Goal: Task Accomplishment & Management: Manage account settings

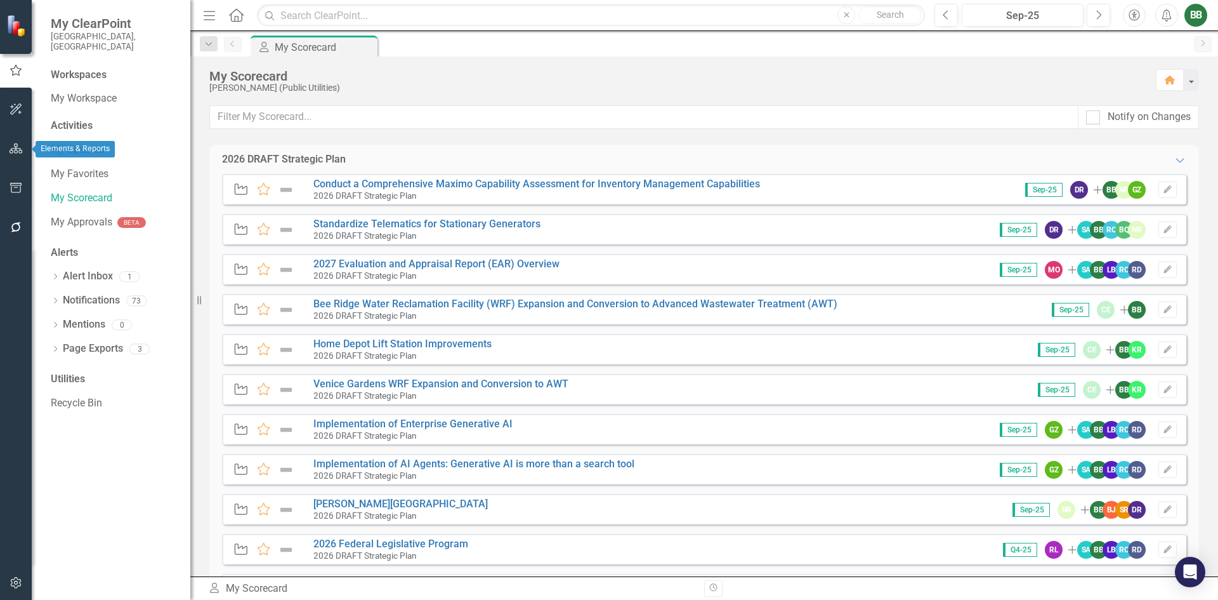
click at [13, 149] on icon "button" at bounding box center [16, 148] width 13 height 10
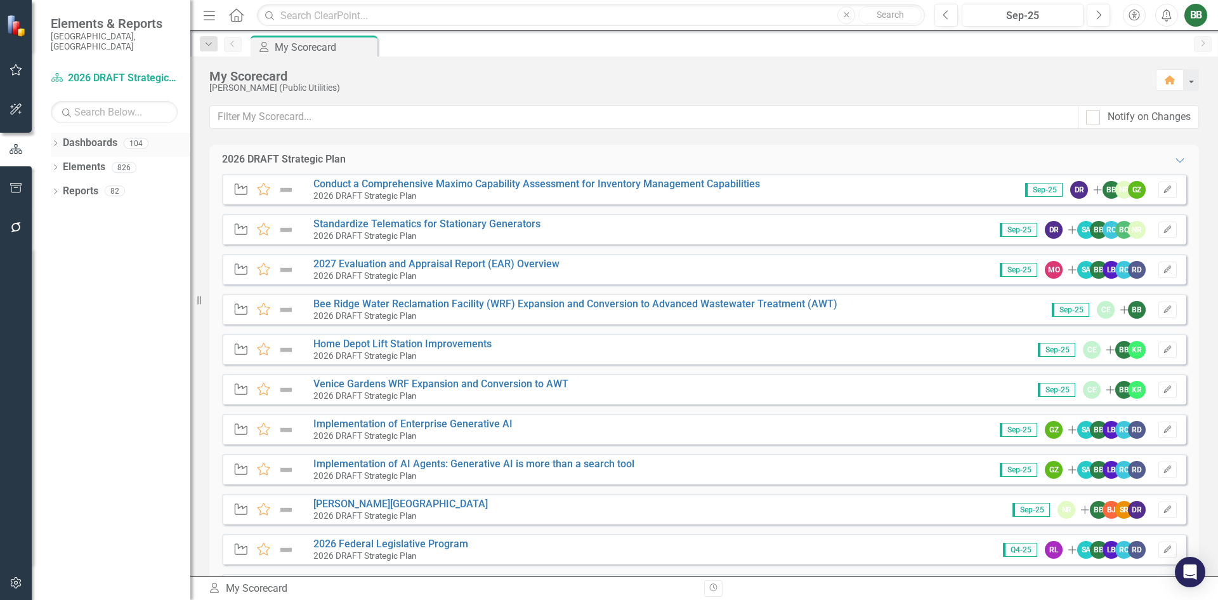
click at [56, 141] on icon "Dropdown" at bounding box center [55, 144] width 9 height 7
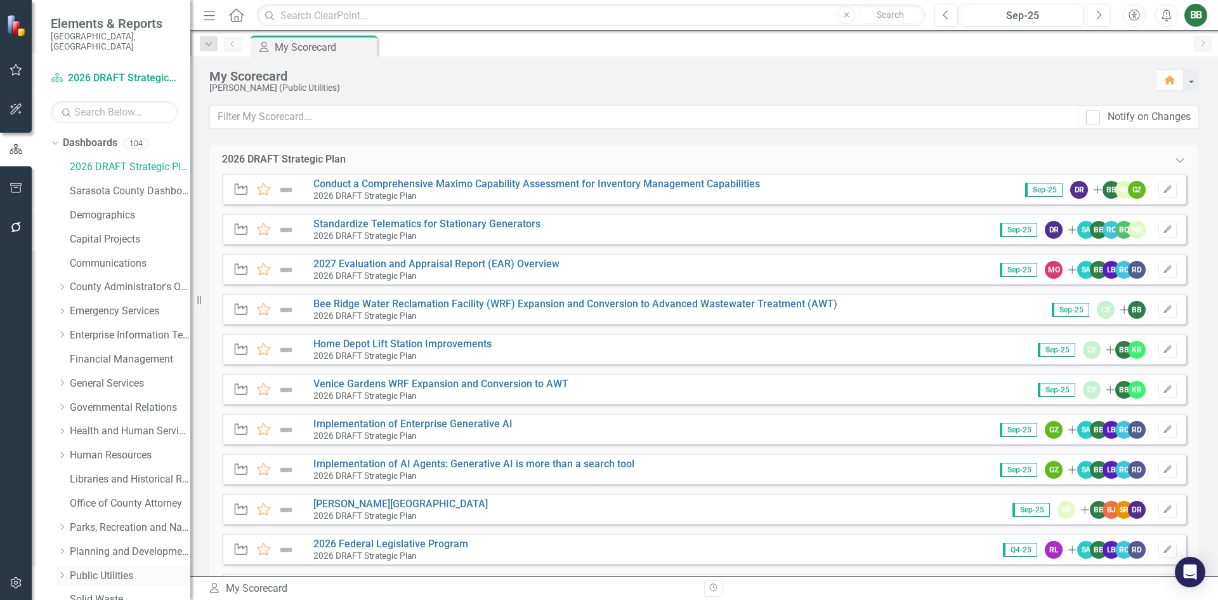
click at [133, 569] on link "Public Utilities" at bounding box center [130, 576] width 121 height 15
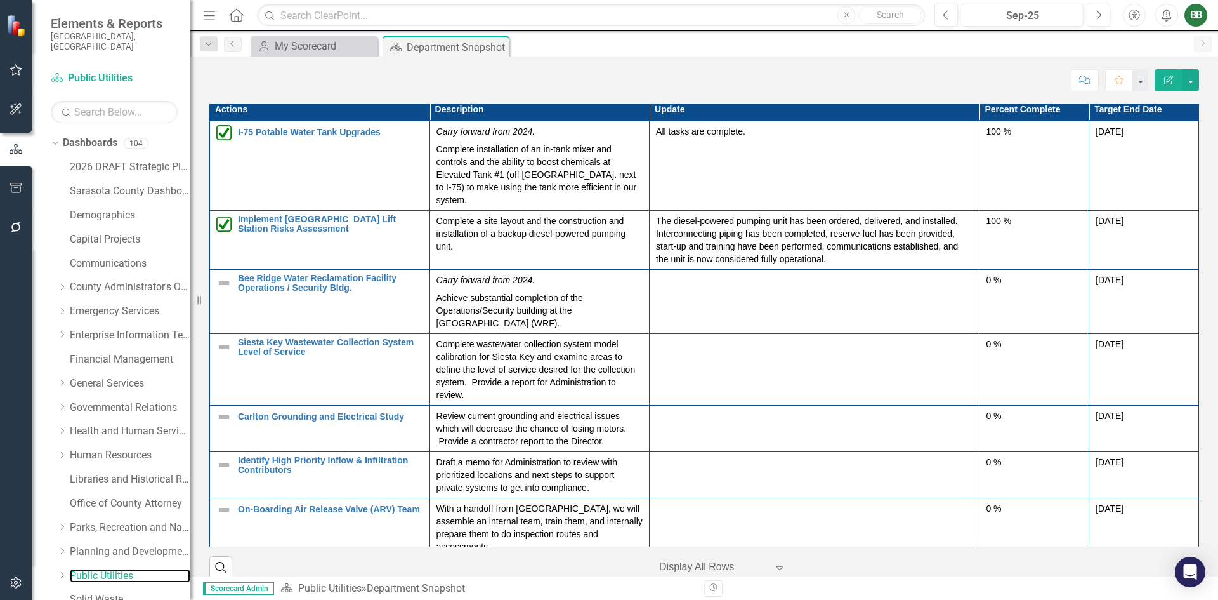
scroll to position [1586, 0]
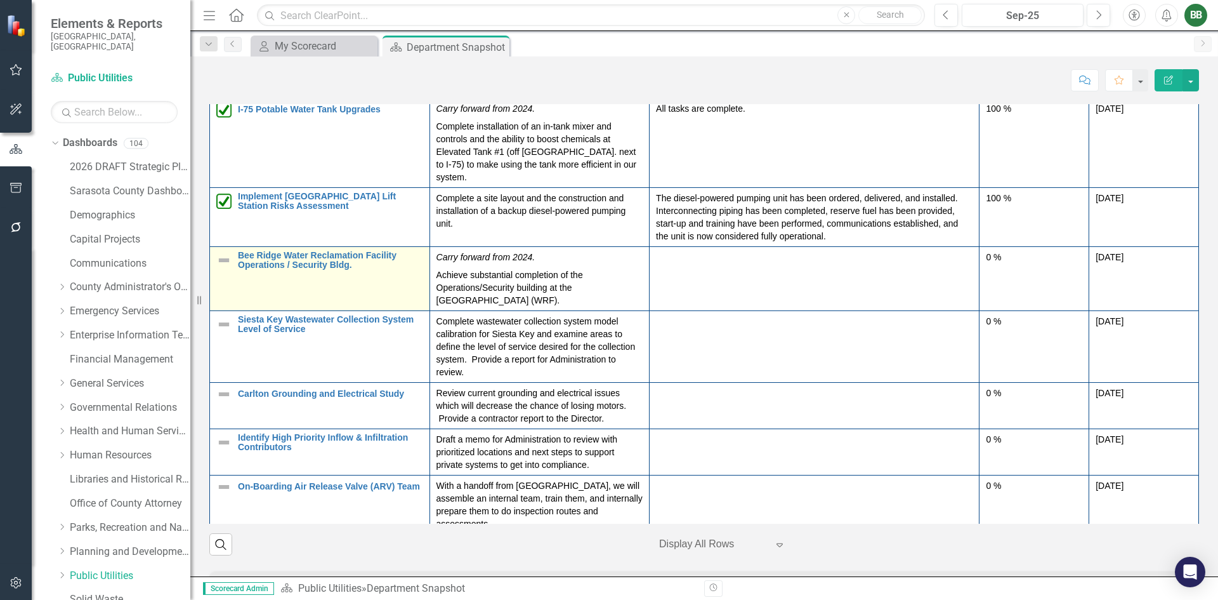
click at [223, 268] on img at bounding box center [223, 260] width 15 height 15
click at [224, 268] on img at bounding box center [223, 260] width 15 height 15
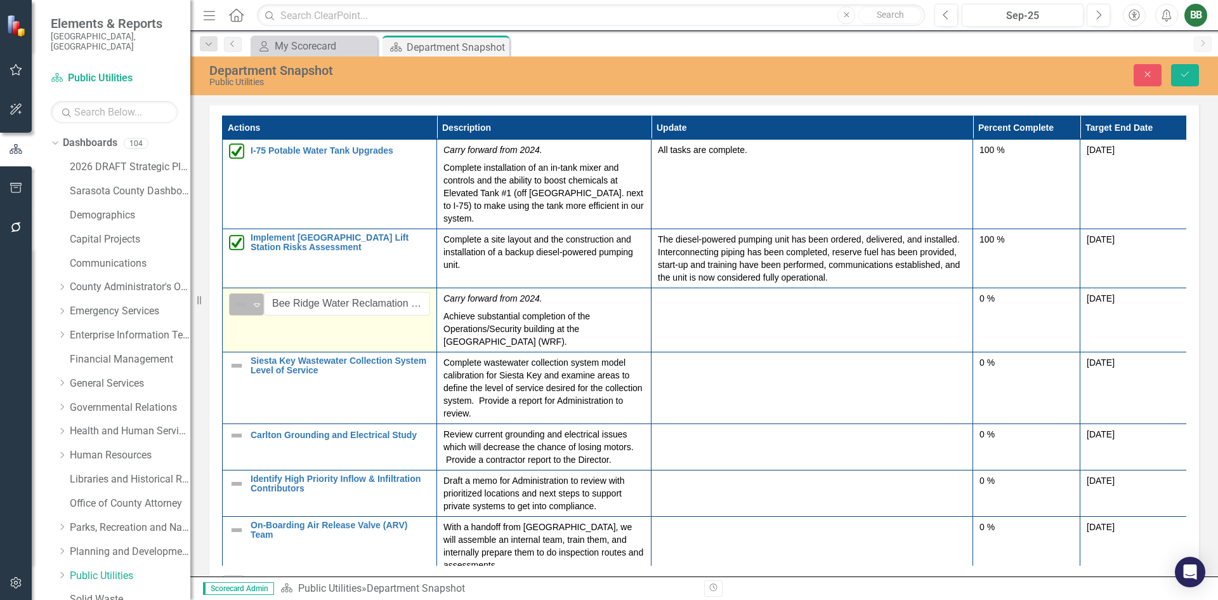
click at [257, 310] on icon "Expand" at bounding box center [257, 305] width 13 height 10
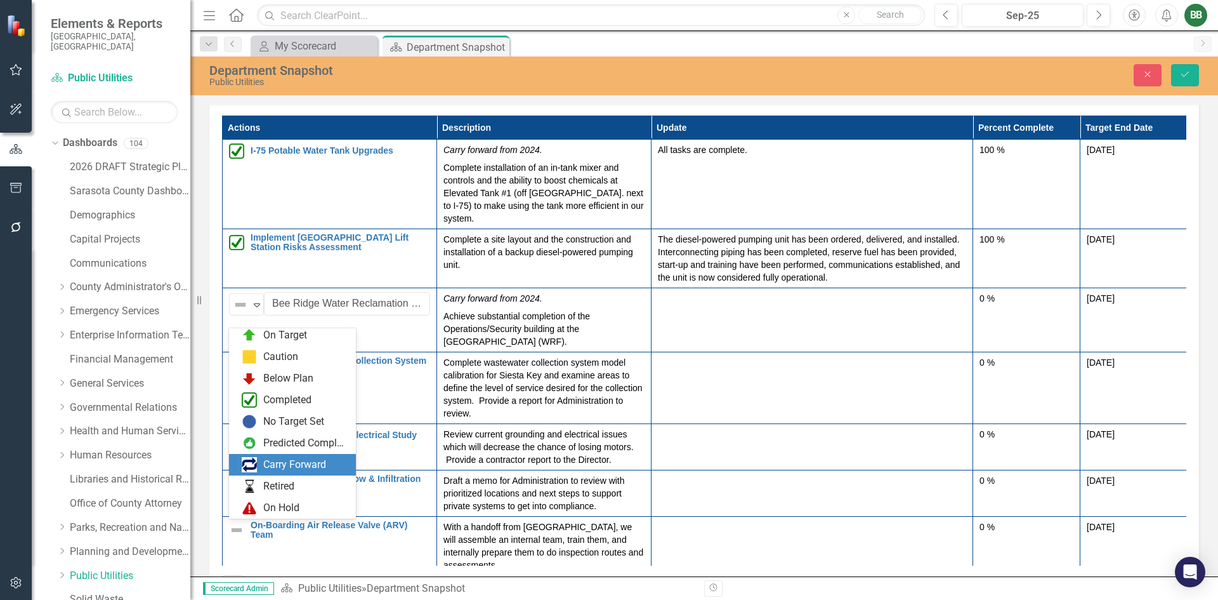
scroll to position [0, 0]
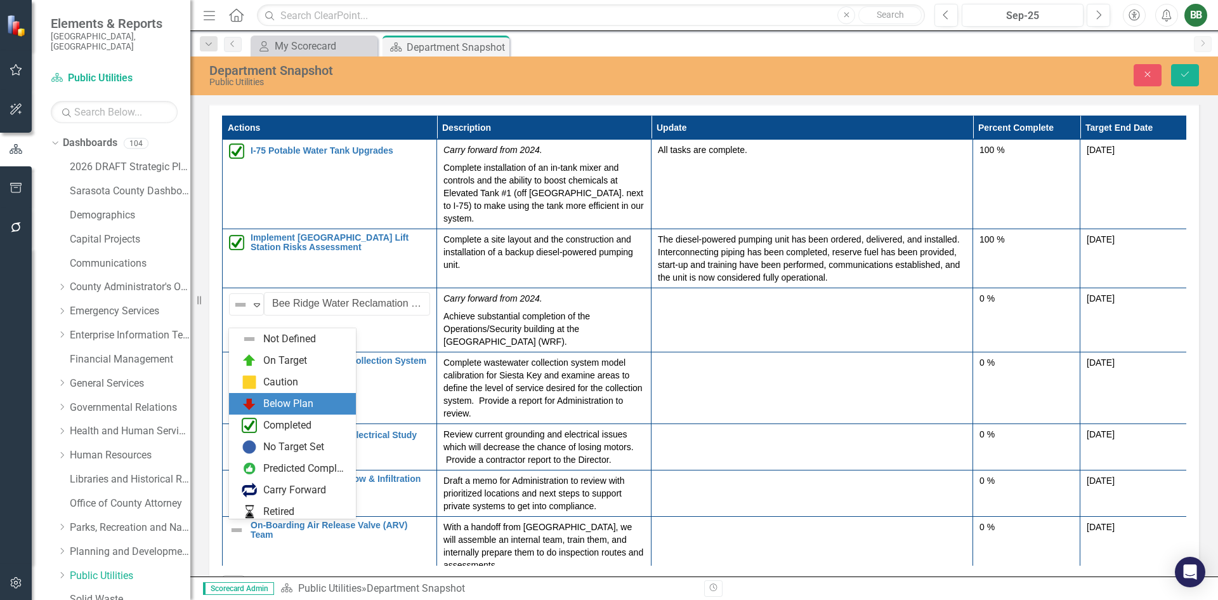
click at [289, 403] on div "Below Plan" at bounding box center [288, 404] width 50 height 15
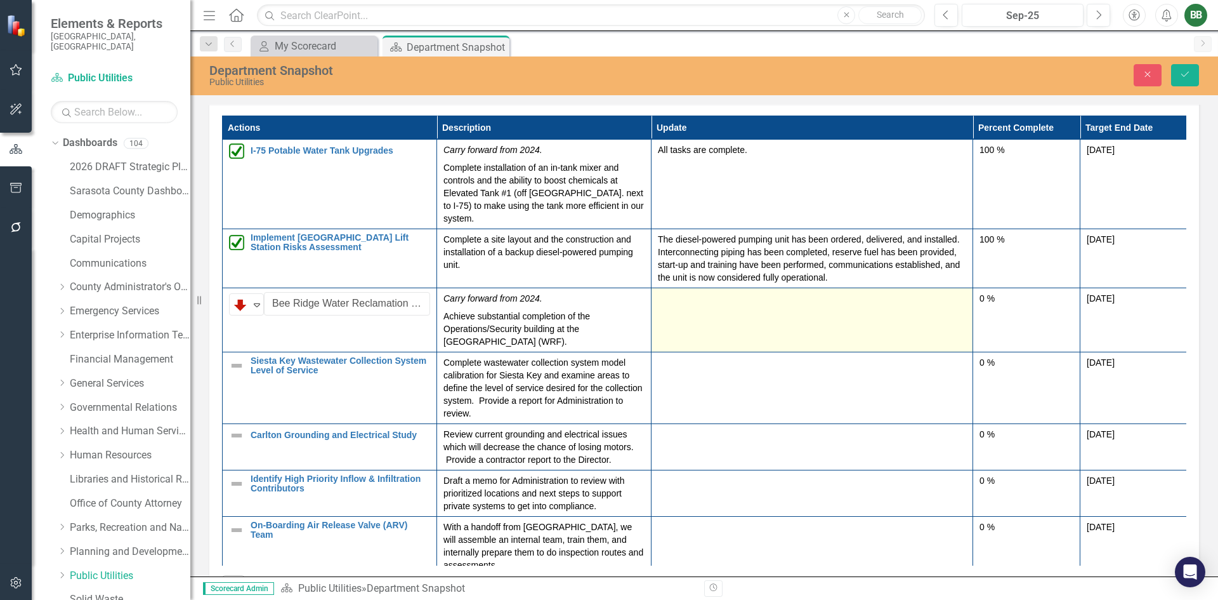
click at [711, 307] on div at bounding box center [812, 299] width 308 height 15
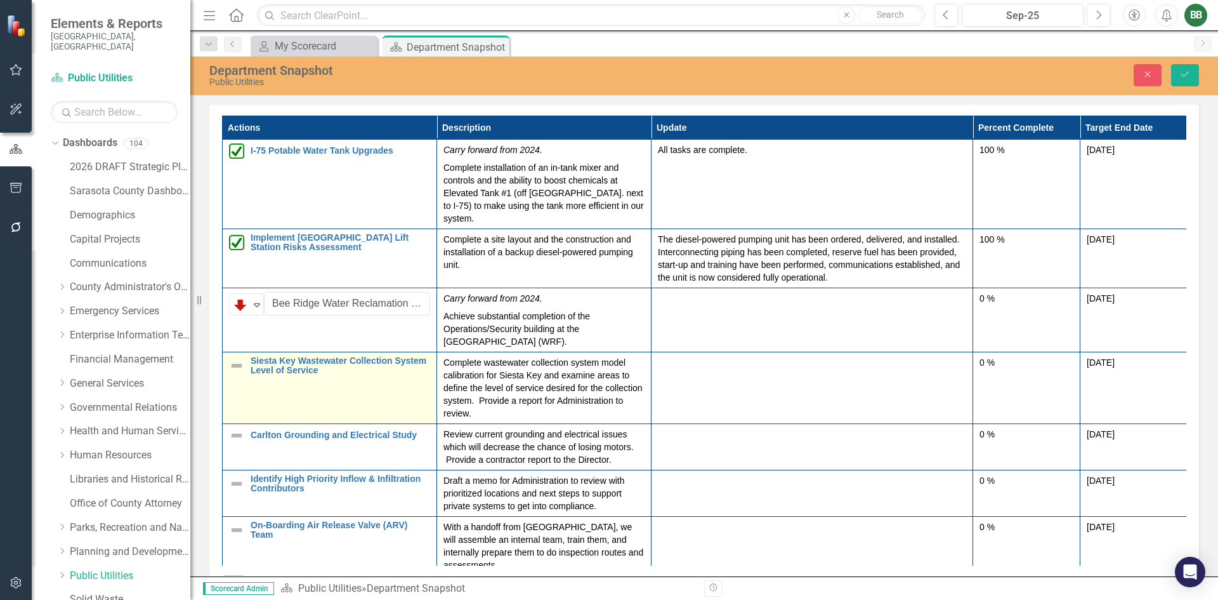
click at [286, 406] on td "Siesta Key Wastewater Collection System Level of Service Edit Edit Action Link …" at bounding box center [330, 388] width 214 height 72
click at [237, 373] on img at bounding box center [236, 365] width 15 height 15
click at [256, 374] on icon "Expand" at bounding box center [257, 369] width 13 height 10
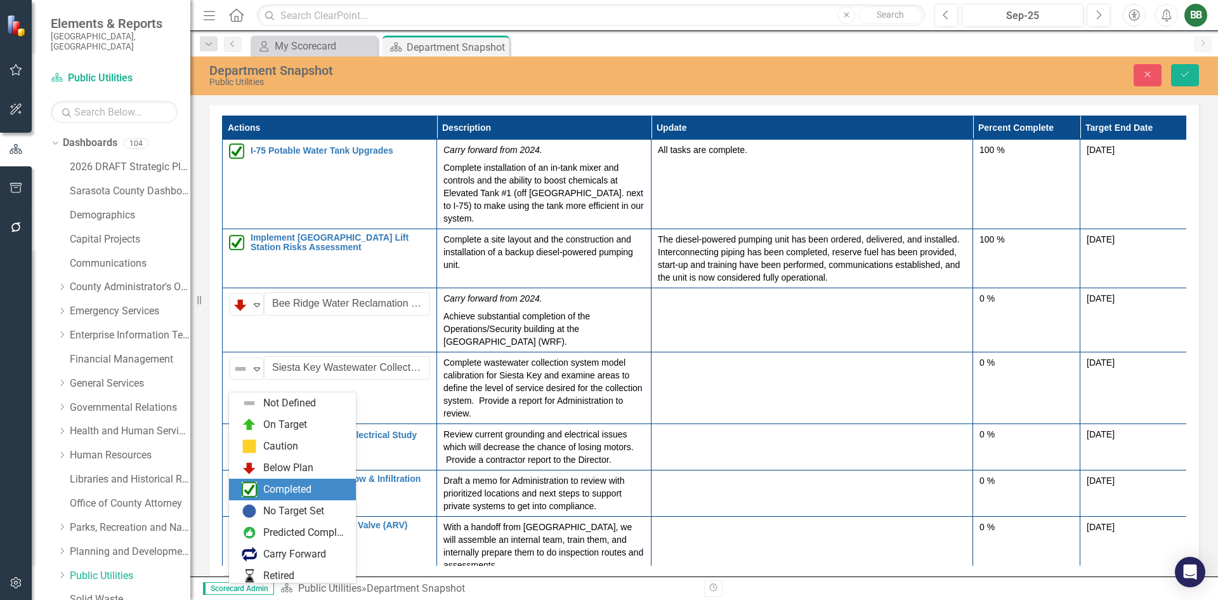
click at [296, 487] on div "Completed" at bounding box center [287, 489] width 48 height 15
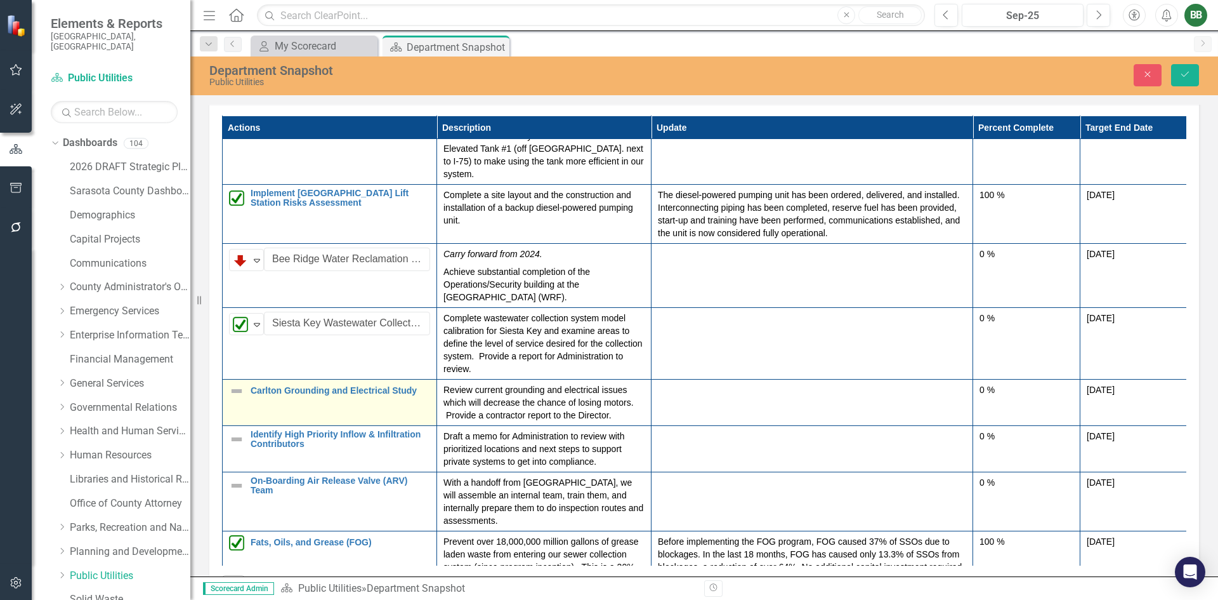
scroll to position [63, 0]
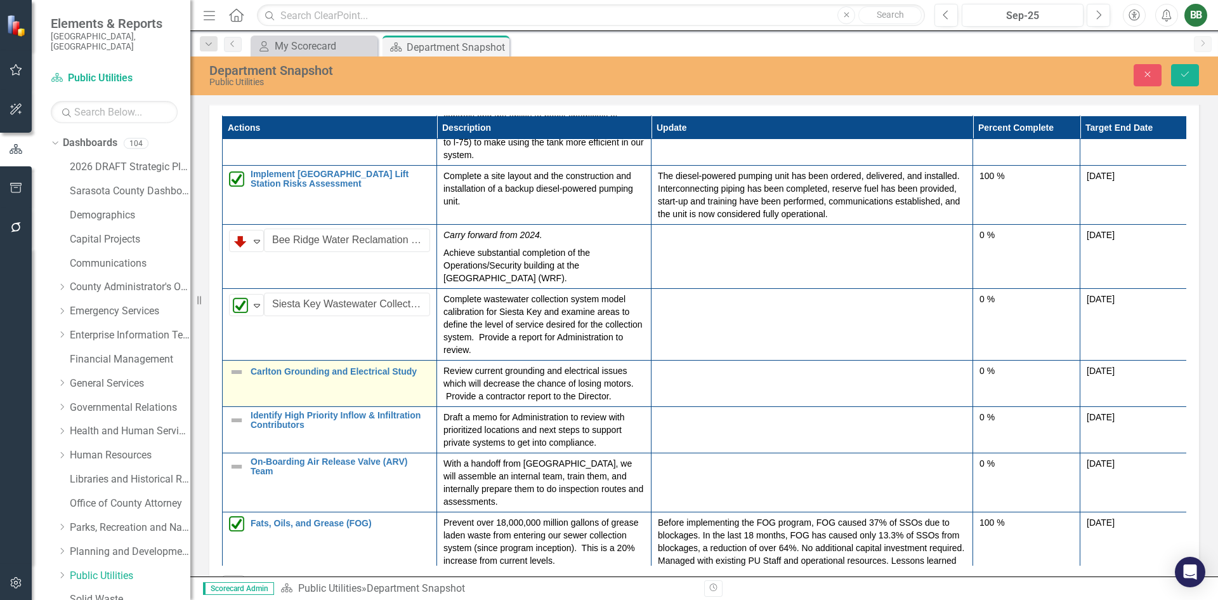
click at [236, 379] on img at bounding box center [236, 371] width 15 height 15
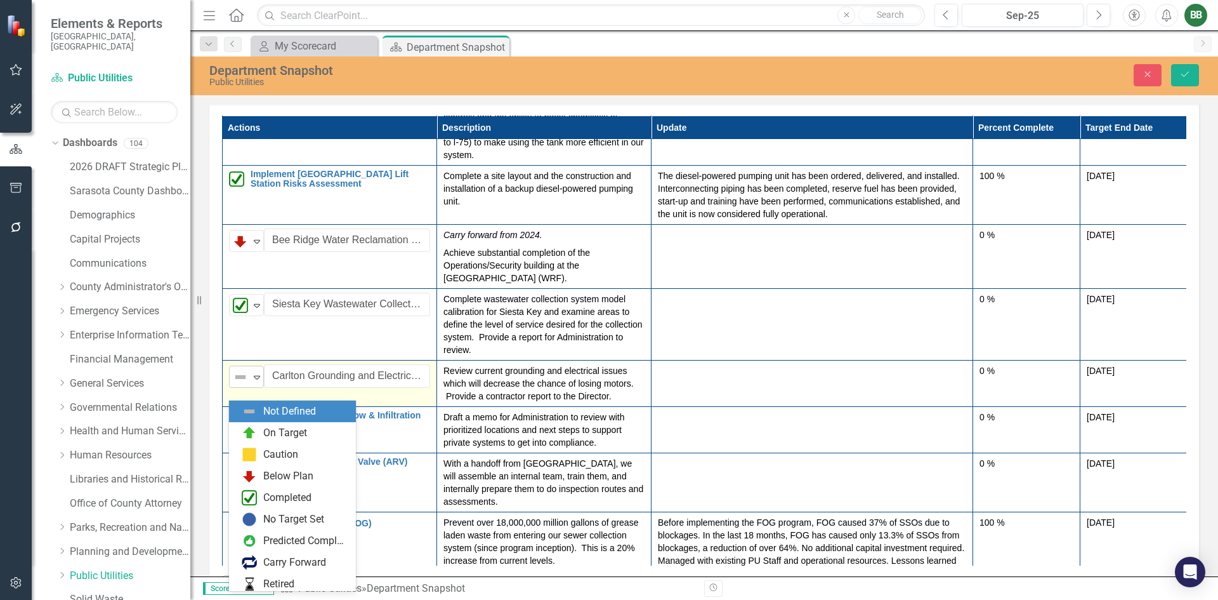
click at [255, 382] on icon "Expand" at bounding box center [257, 377] width 13 height 10
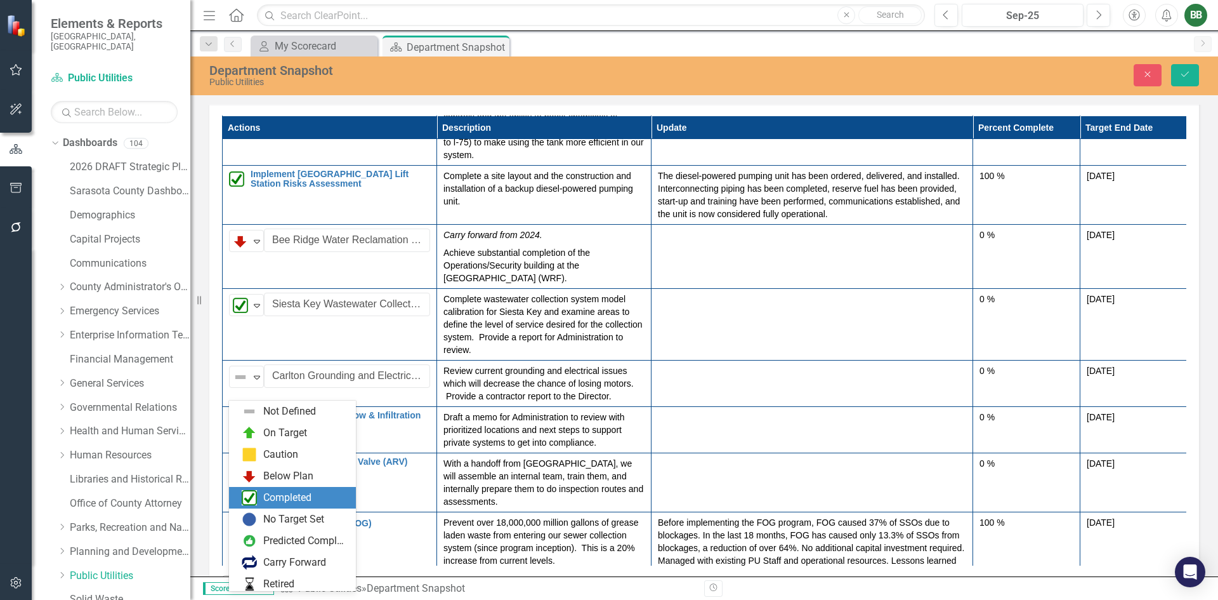
click at [300, 496] on div "Completed" at bounding box center [287, 498] width 48 height 15
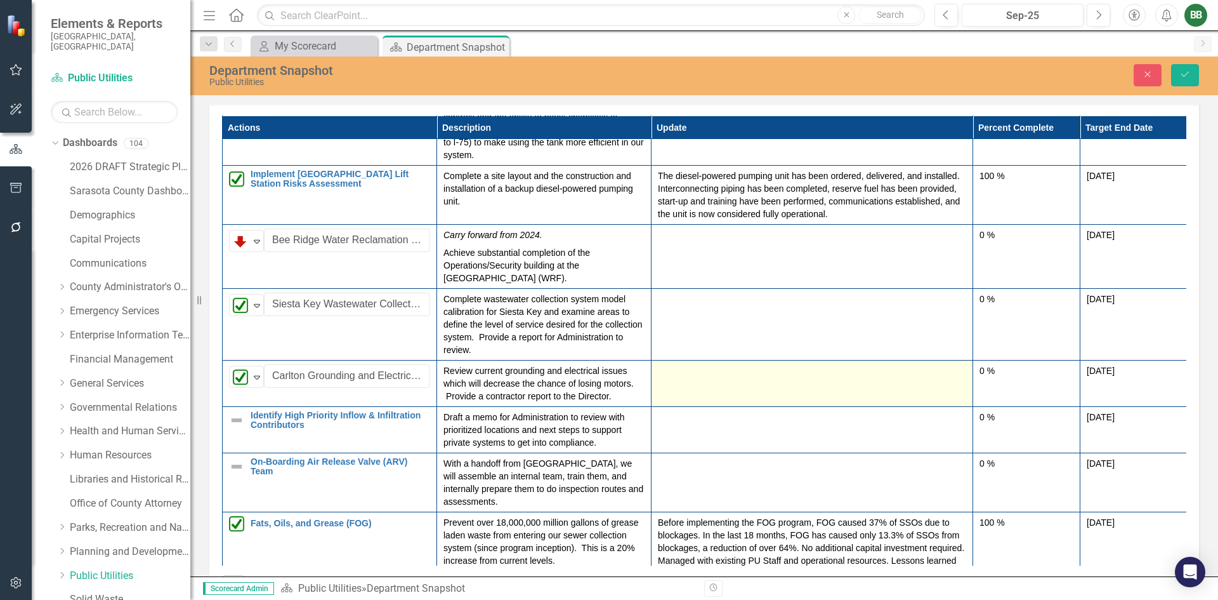
click at [760, 401] on td at bounding box center [813, 383] width 322 height 46
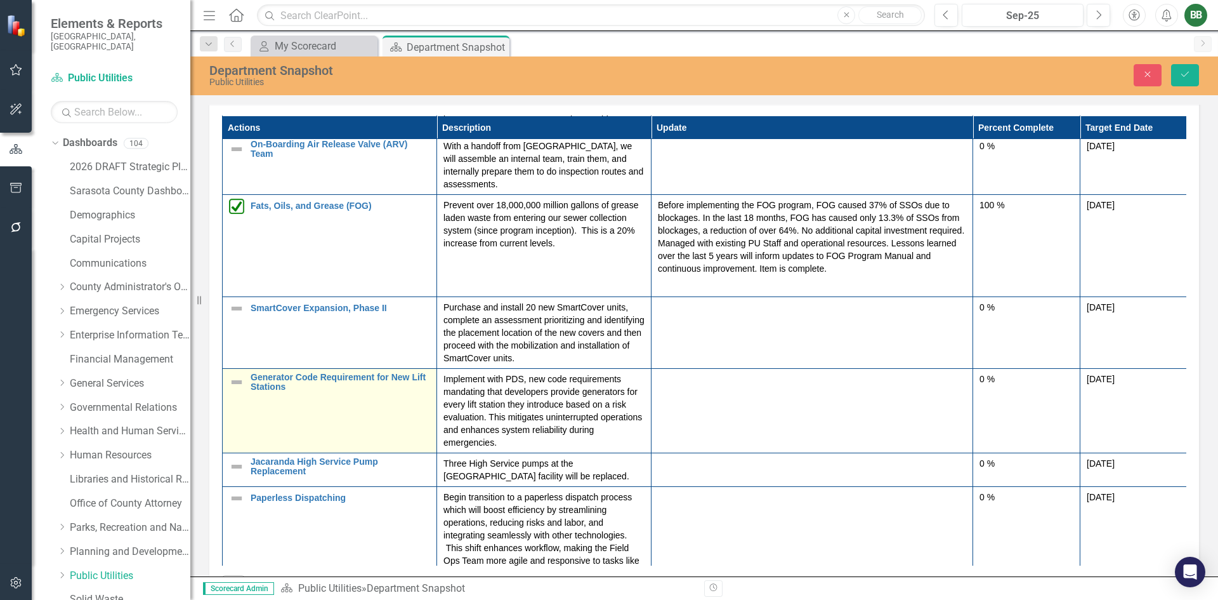
scroll to position [409, 0]
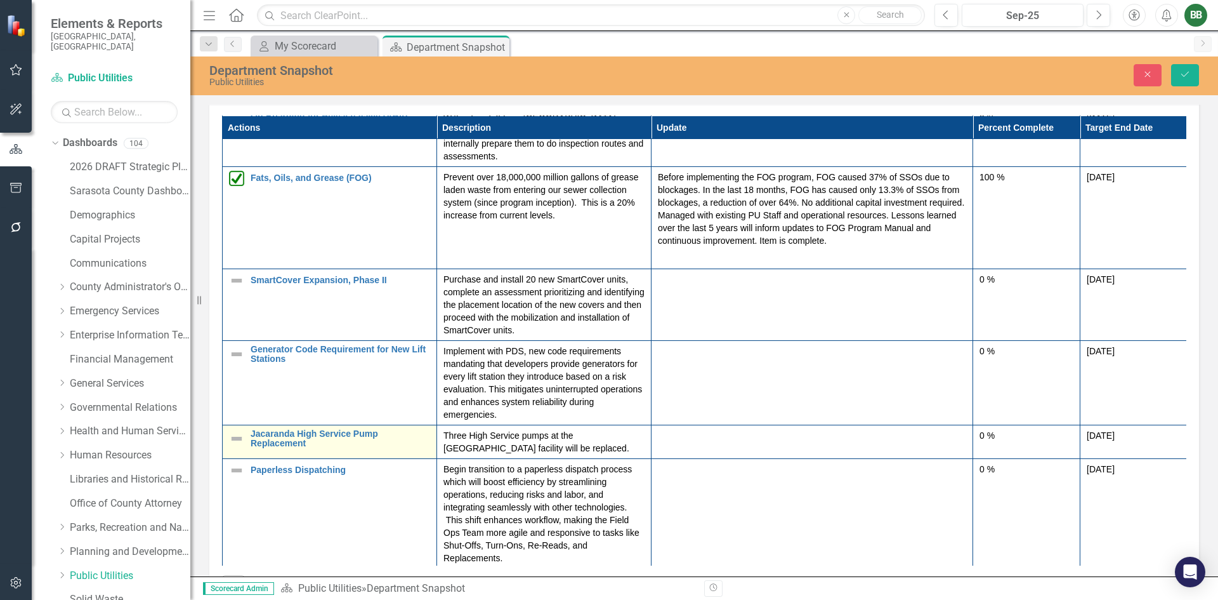
click at [238, 437] on img at bounding box center [236, 438] width 15 height 15
click at [259, 439] on icon "Expand" at bounding box center [257, 442] width 13 height 10
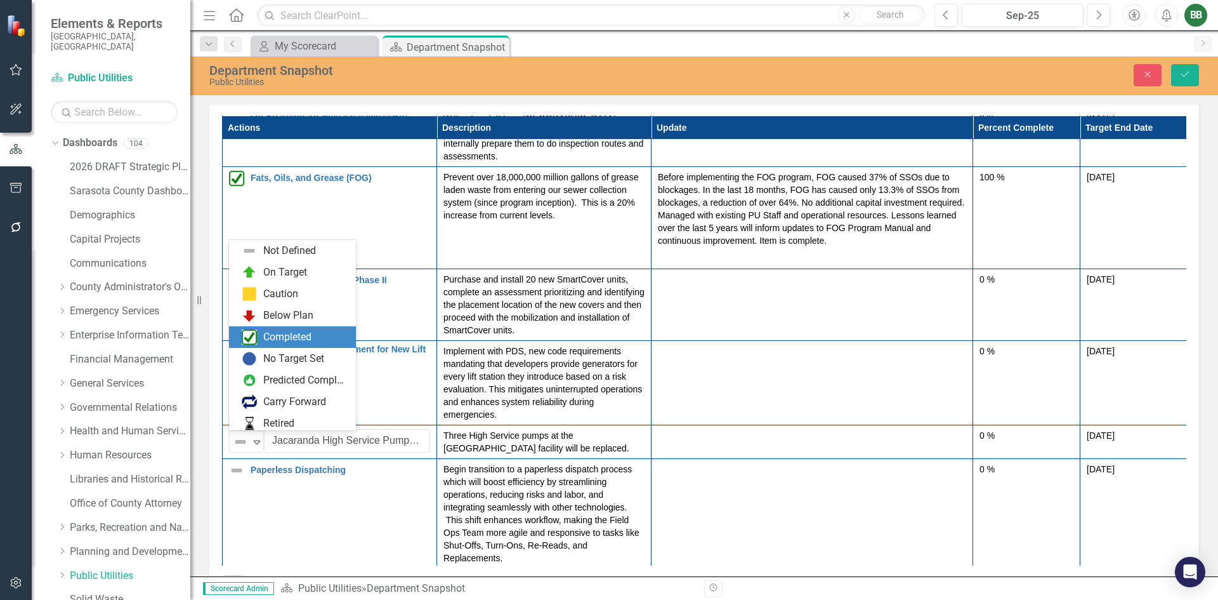
click at [290, 337] on div "Completed" at bounding box center [287, 337] width 48 height 15
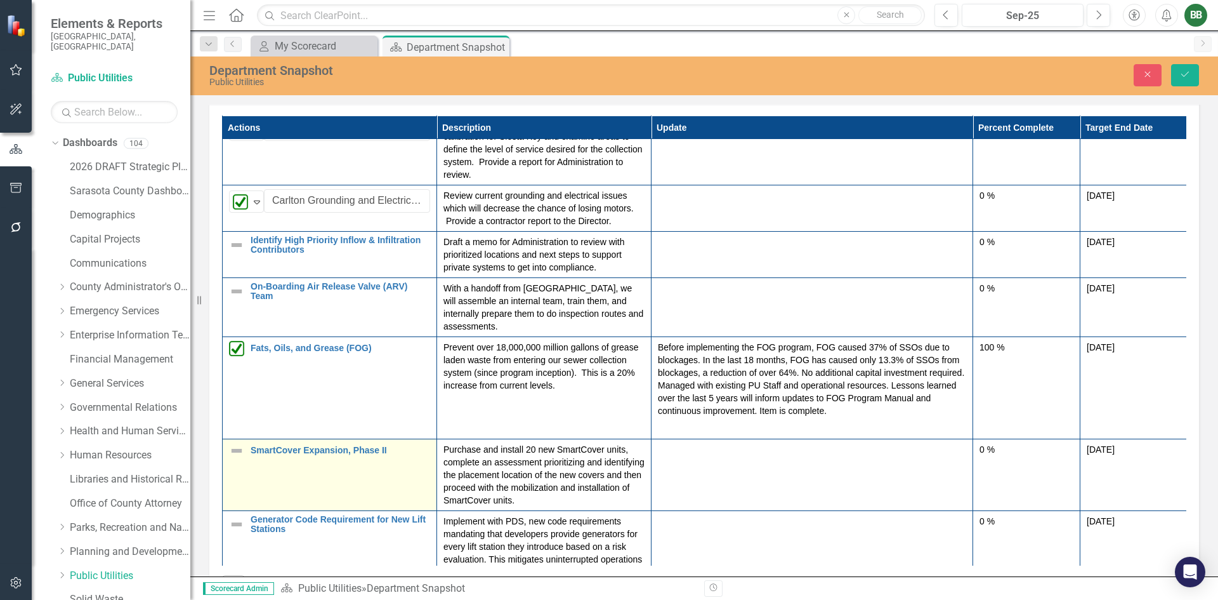
scroll to position [218, 0]
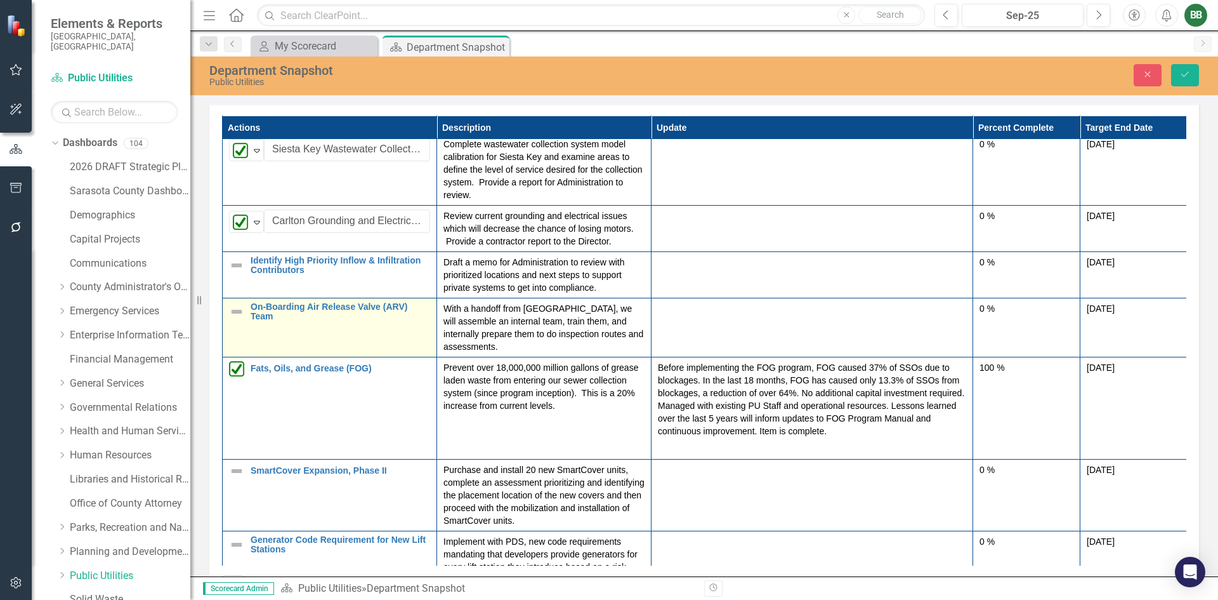
click at [240, 319] on img at bounding box center [236, 311] width 15 height 15
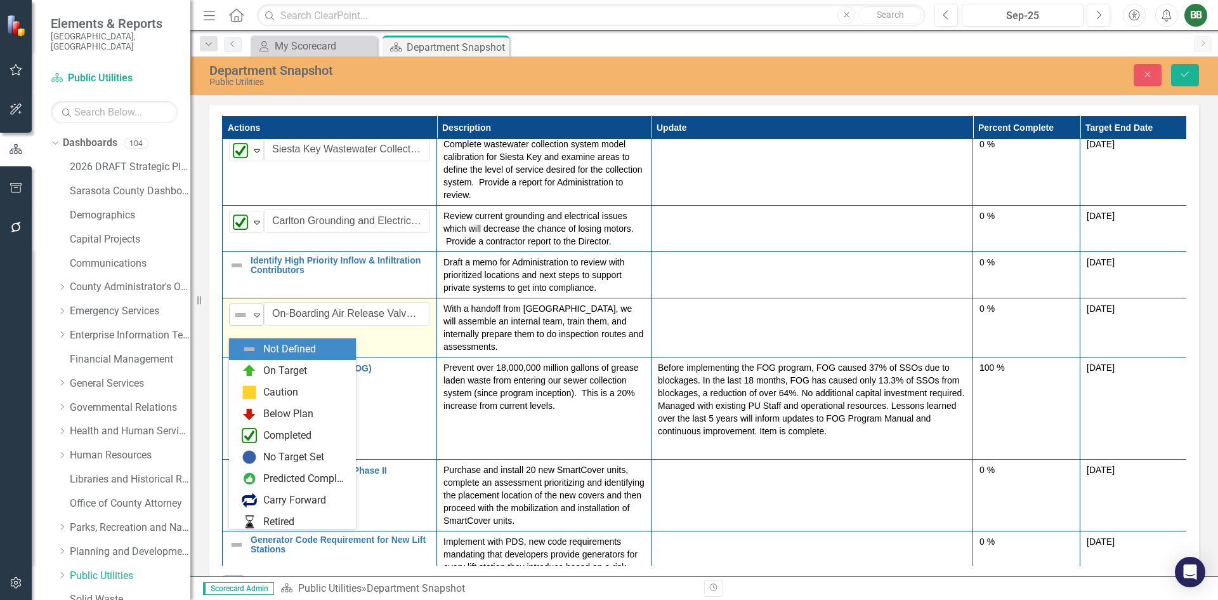
click at [255, 317] on icon at bounding box center [257, 315] width 6 height 4
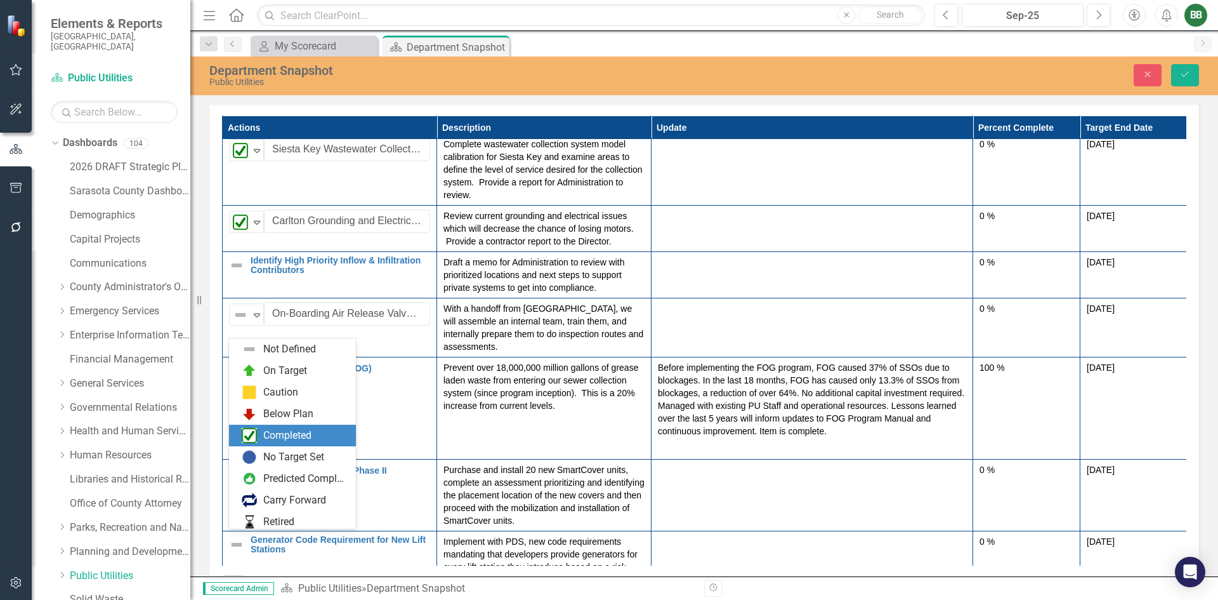
click at [298, 438] on div "Completed" at bounding box center [287, 435] width 48 height 15
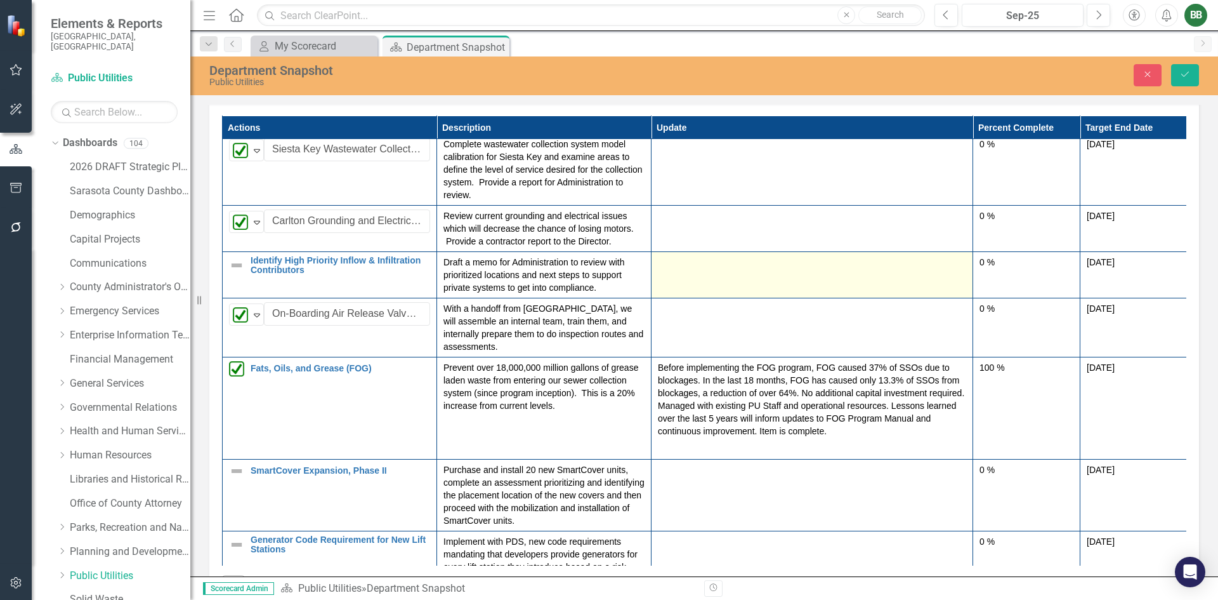
click at [675, 286] on td at bounding box center [813, 275] width 322 height 46
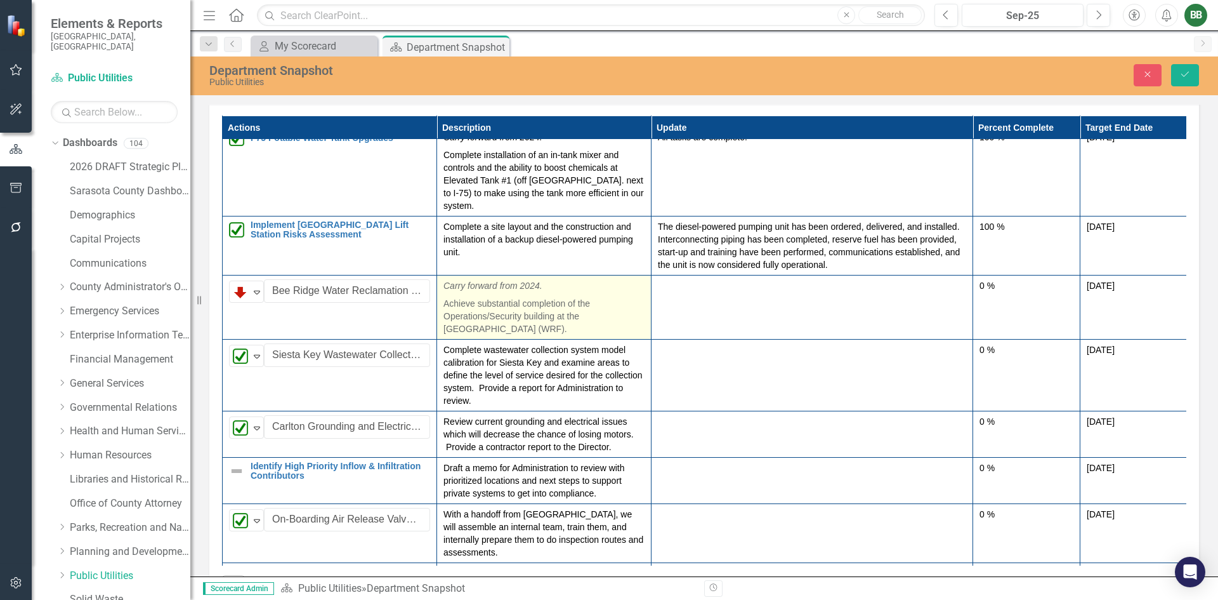
scroll to position [0, 0]
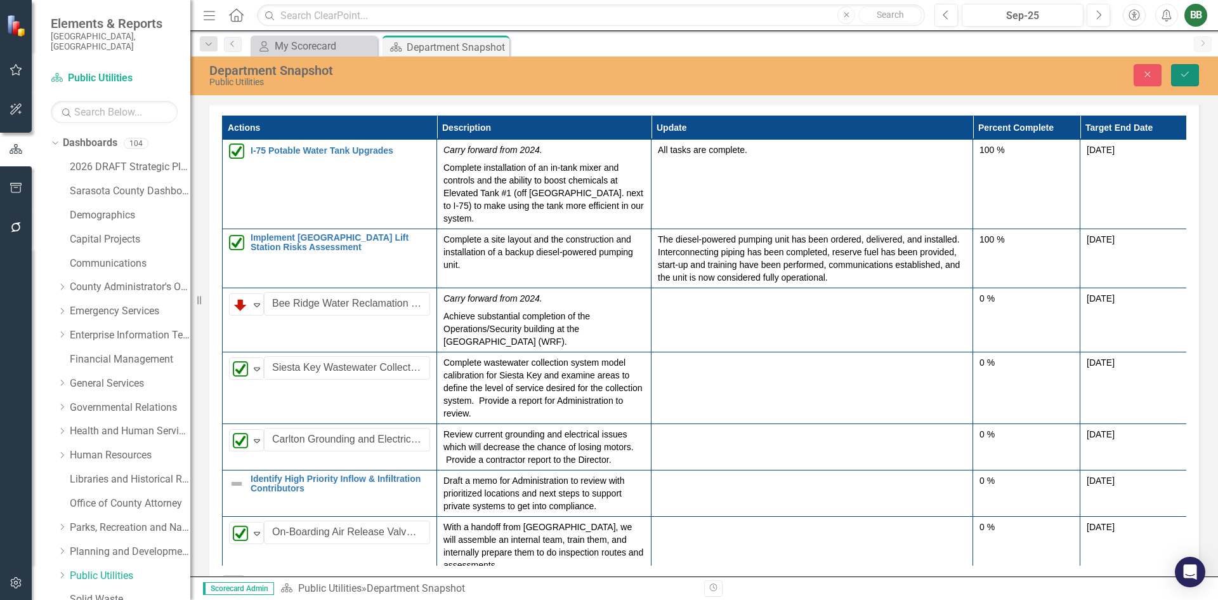
click at [1182, 73] on icon "Save" at bounding box center [1185, 74] width 11 height 9
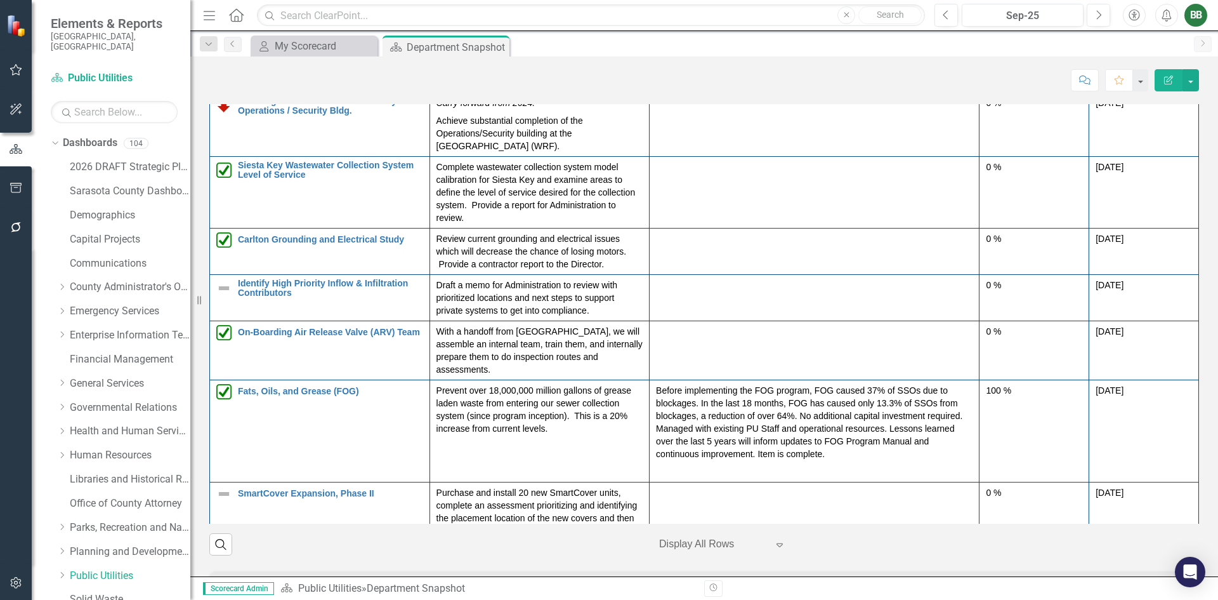
scroll to position [146, 0]
